Goal: Information Seeking & Learning: Learn about a topic

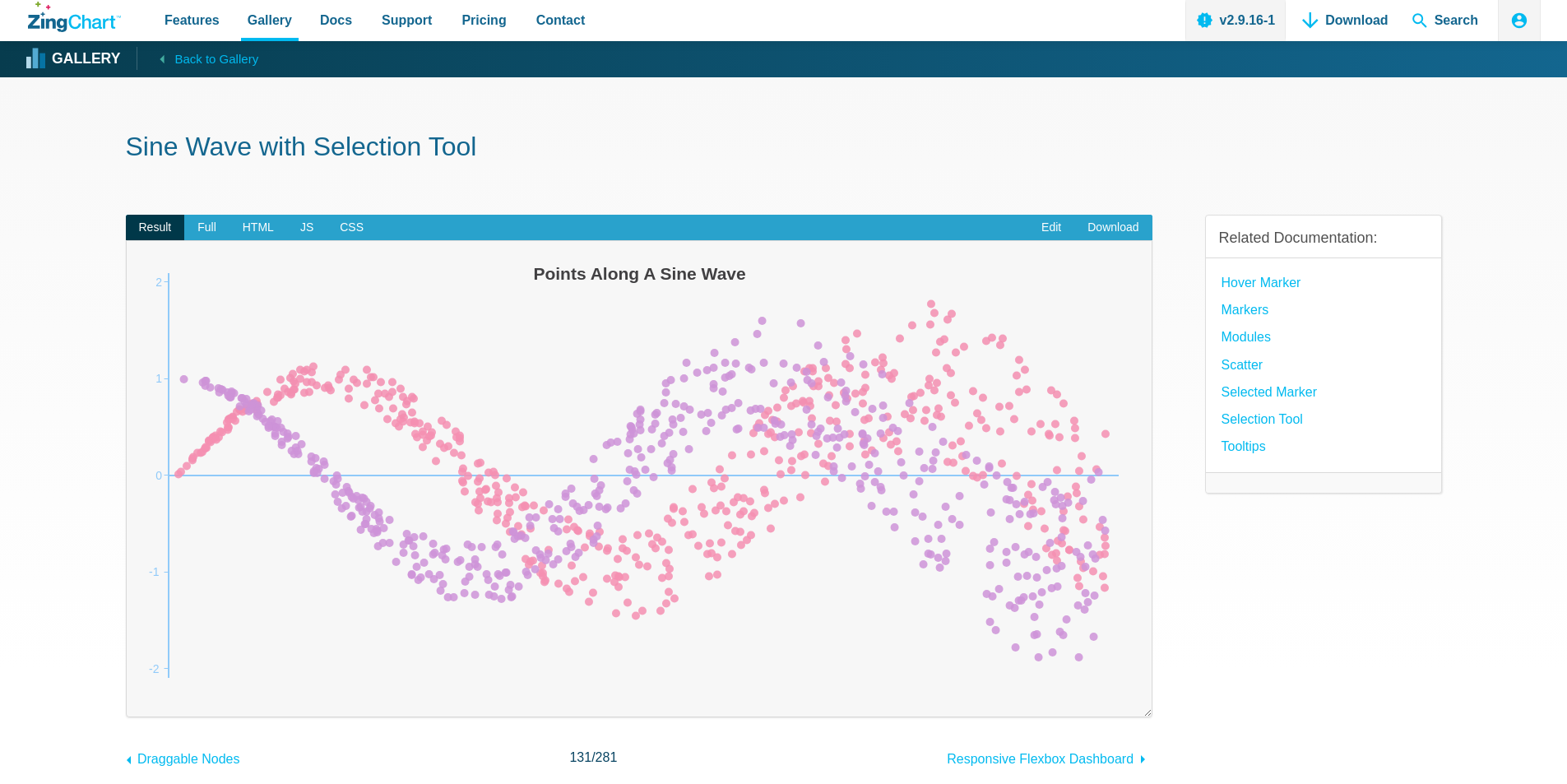
click at [825, 447] on img "App Content" at bounding box center [639, 475] width 993 height 436
click at [143, 693] on area "App Content" at bounding box center [143, 693] width 0 height 0
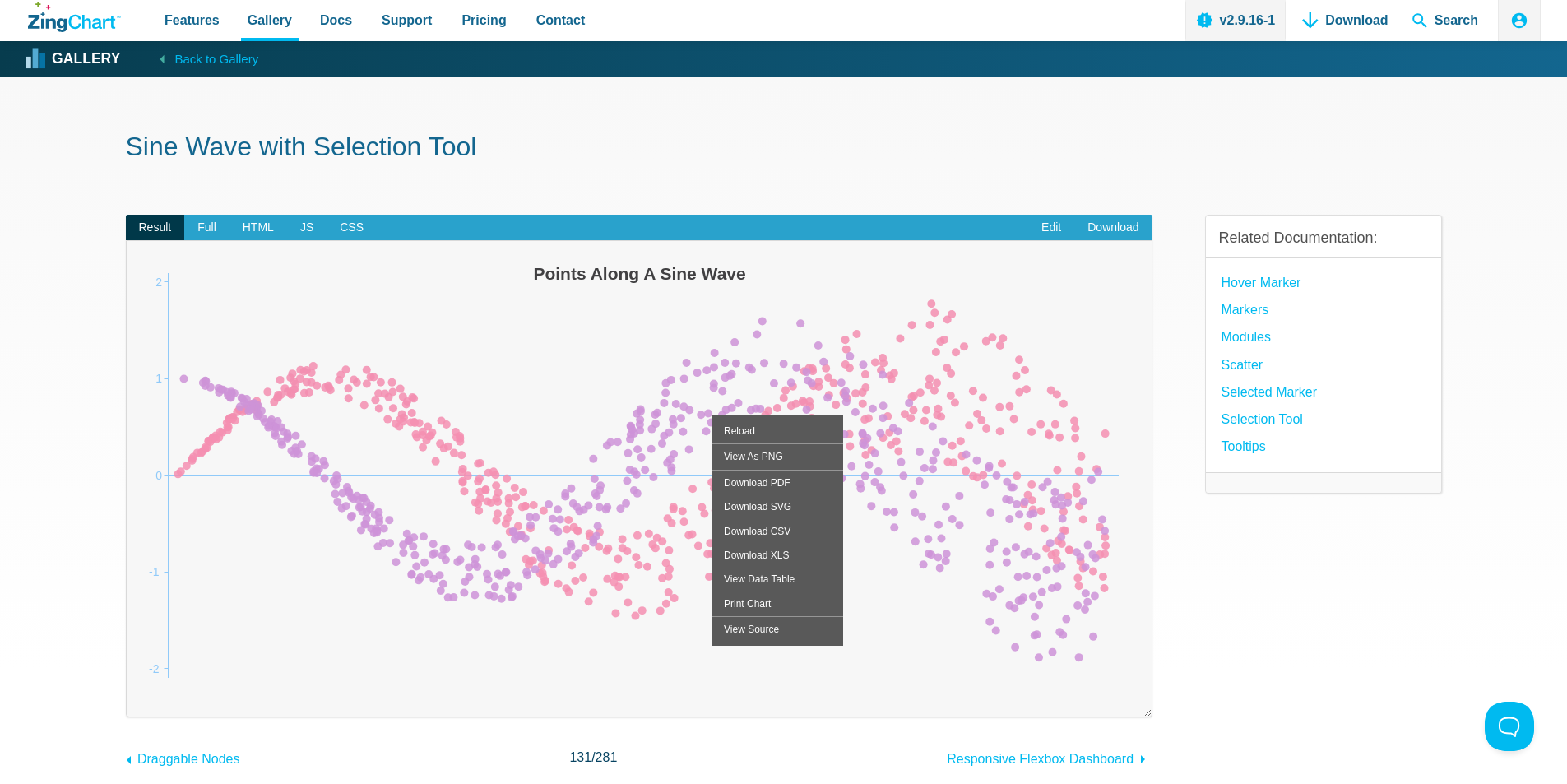
click at [143, 693] on area "App Content" at bounding box center [143, 693] width 0 height 0
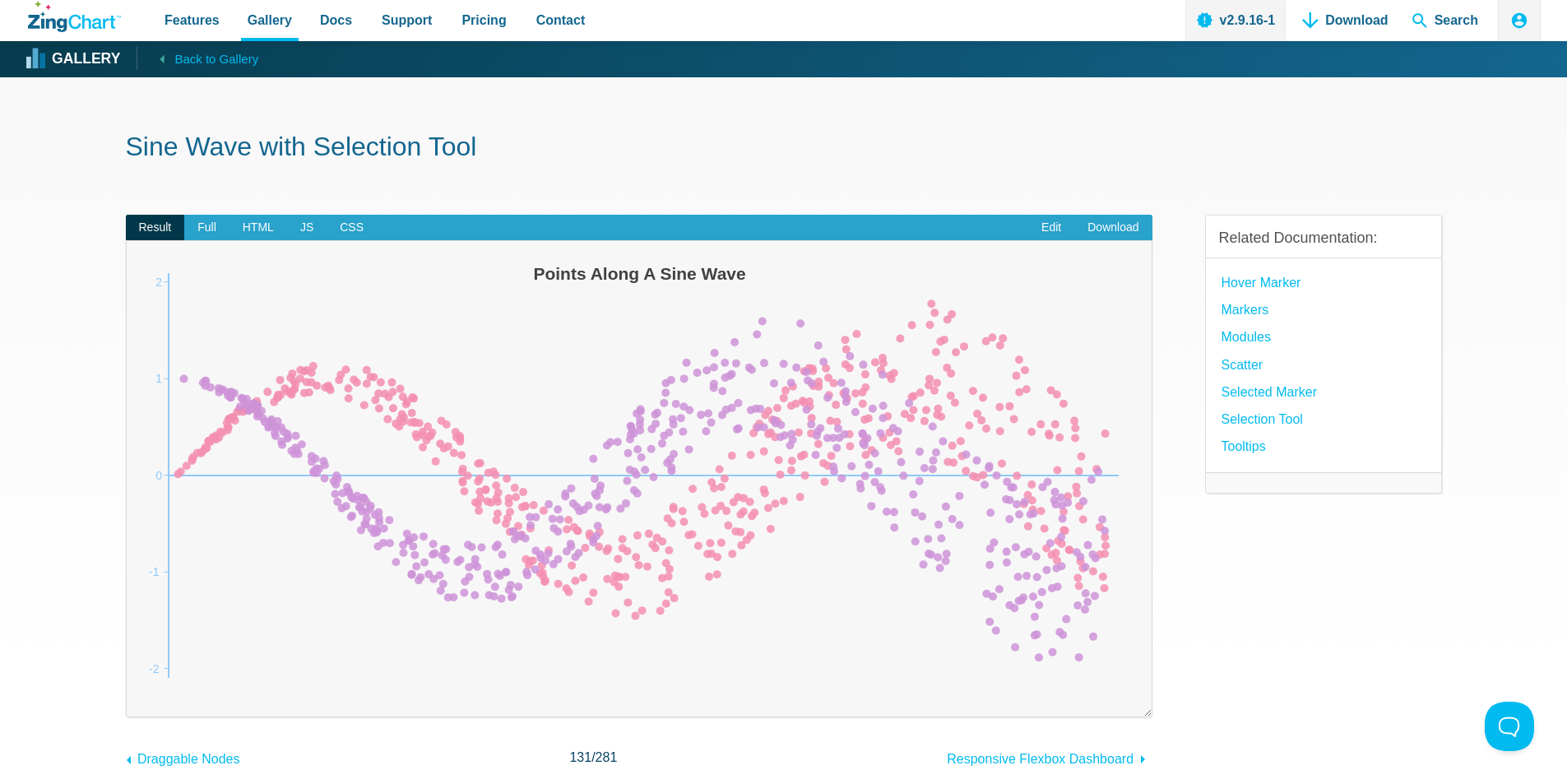
click at [521, 571] on img "App Content" at bounding box center [639, 475] width 993 height 436
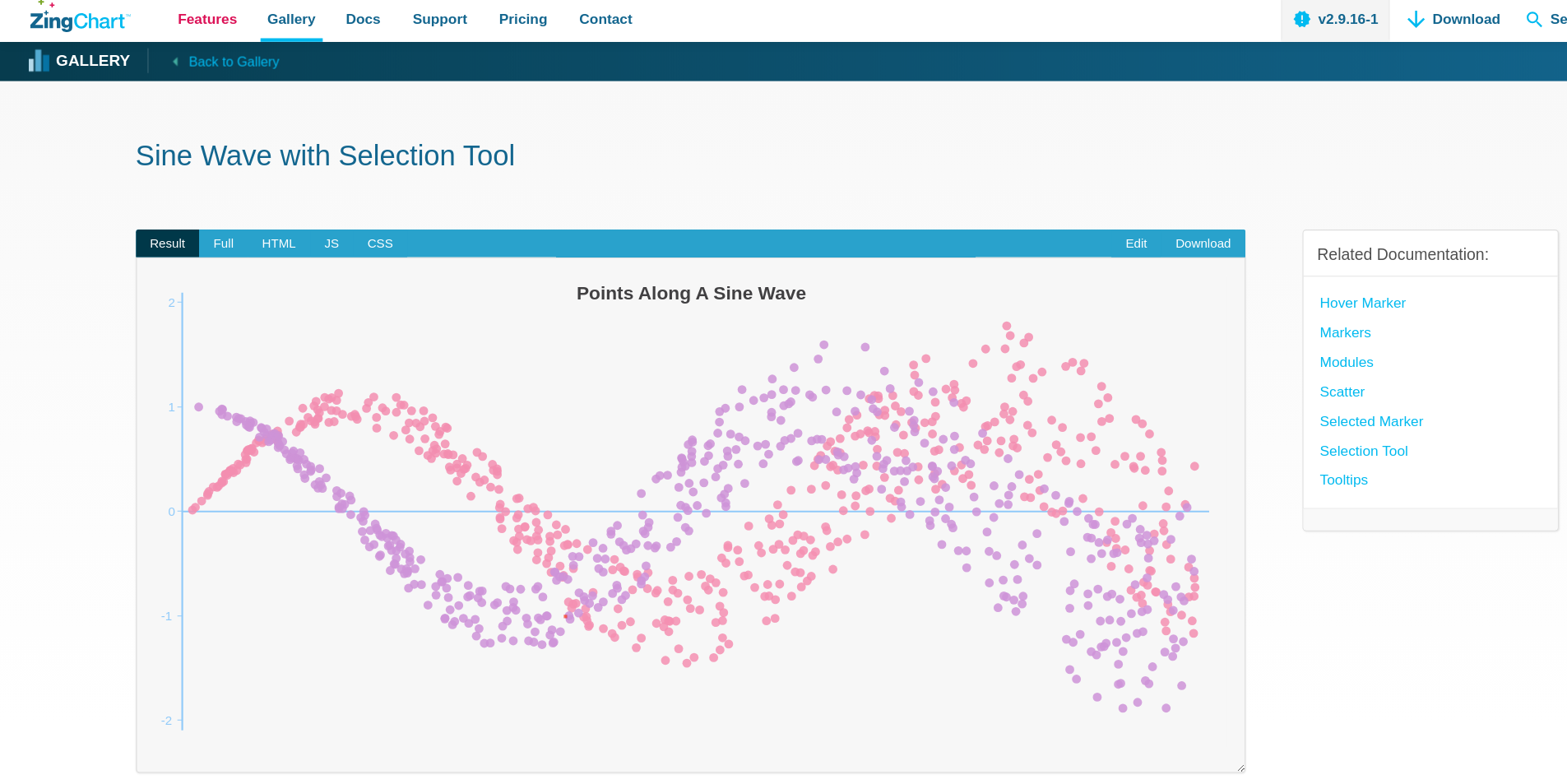
click at [489, 189] on div "Result Full HTML JS CSS Edit Download Powered by ZingChart Points Along A Sine …" at bounding box center [639, 479] width 1027 height 582
click at [194, 20] on span "Features" at bounding box center [192, 20] width 55 height 22
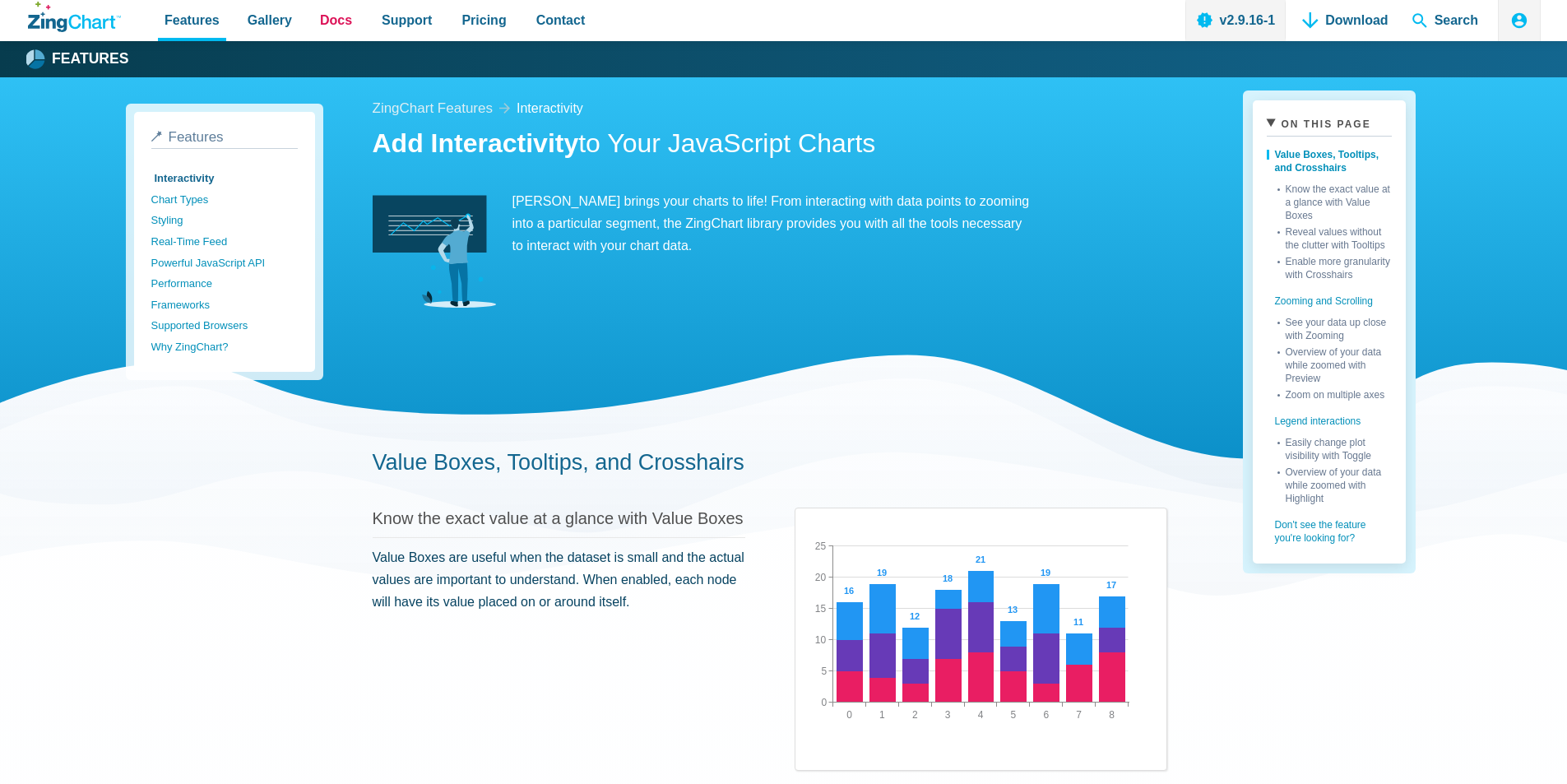
click at [342, 21] on link "Docs" at bounding box center [336, 20] width 45 height 41
